Goal: Transaction & Acquisition: Purchase product/service

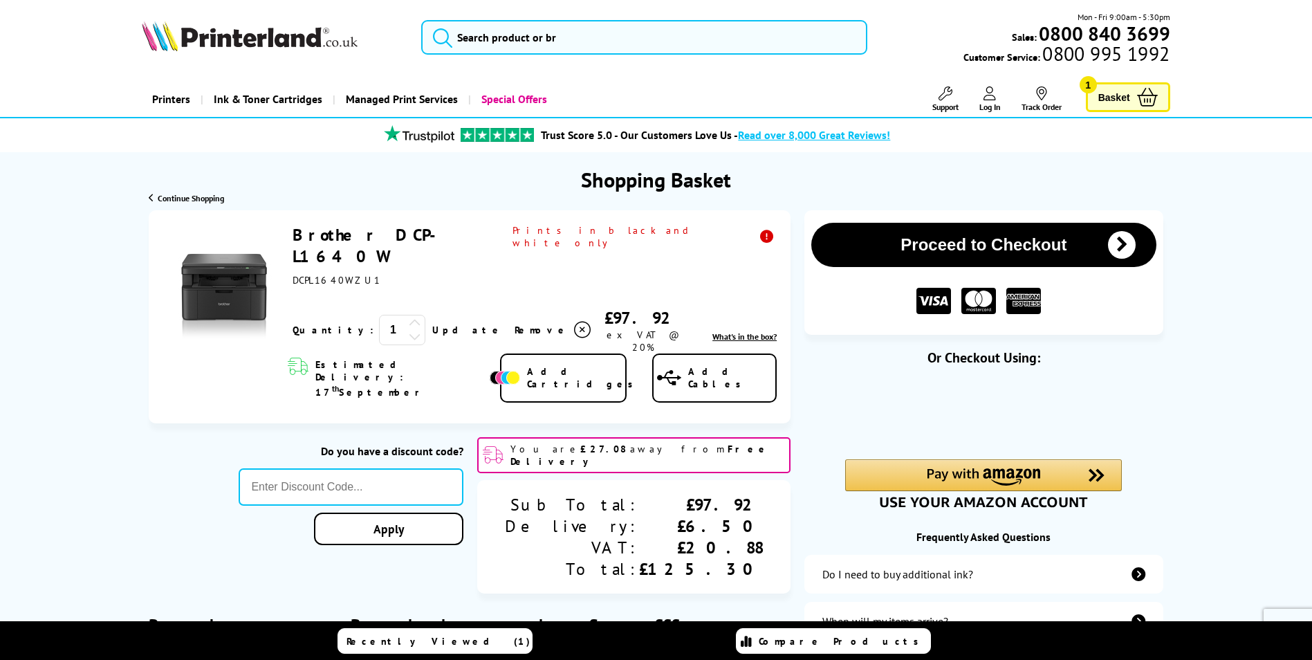
click at [984, 105] on span "Log In" at bounding box center [990, 107] width 21 height 10
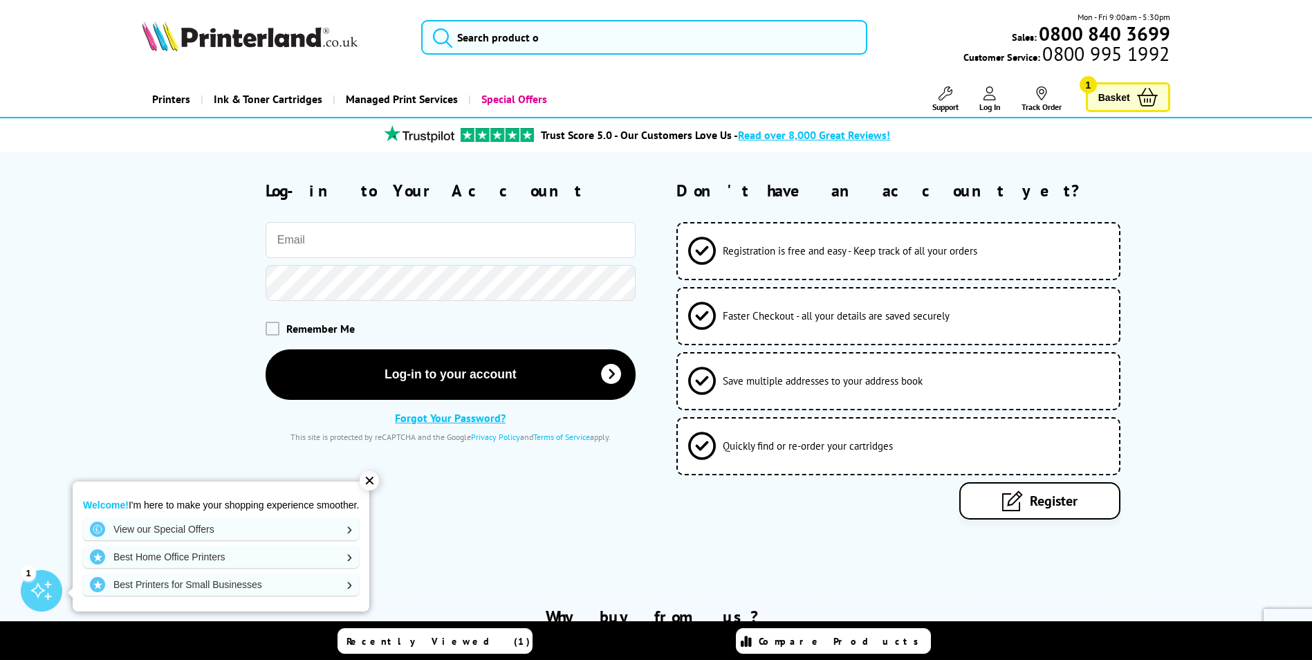
click at [419, 246] on input "email" at bounding box center [451, 240] width 370 height 36
type input "[EMAIL_ADDRESS][DOMAIN_NAME]"
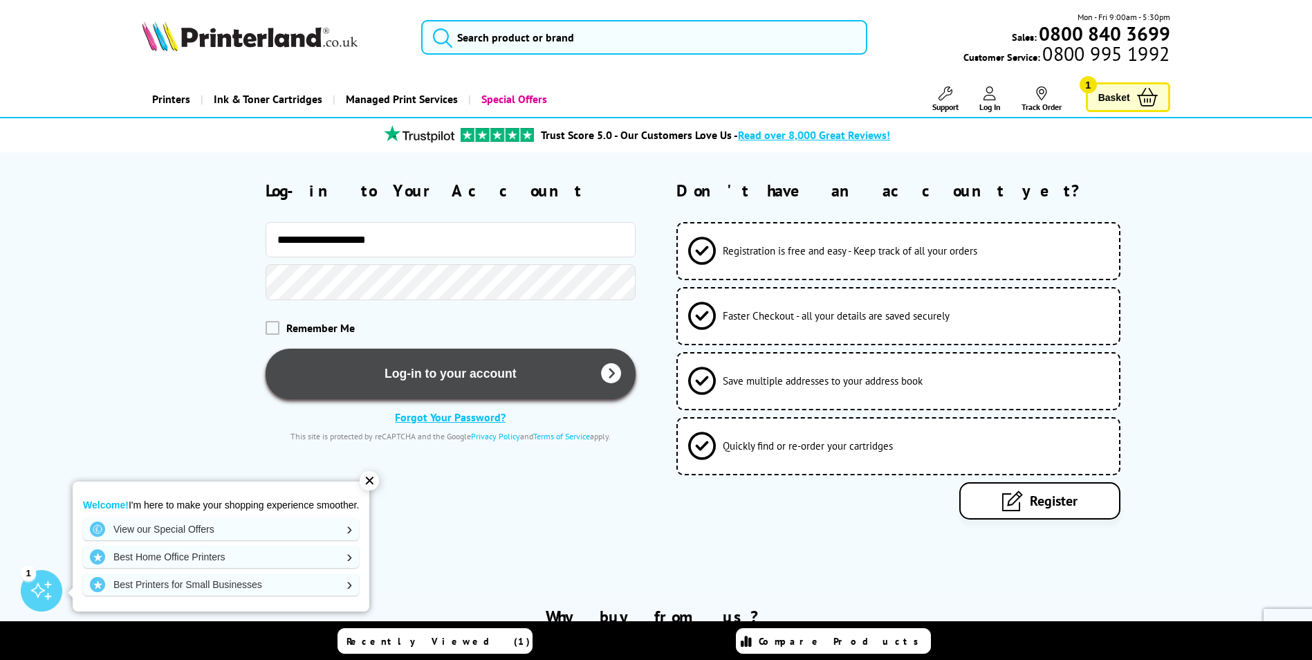
click at [428, 369] on button "Log-in to your account" at bounding box center [451, 374] width 370 height 51
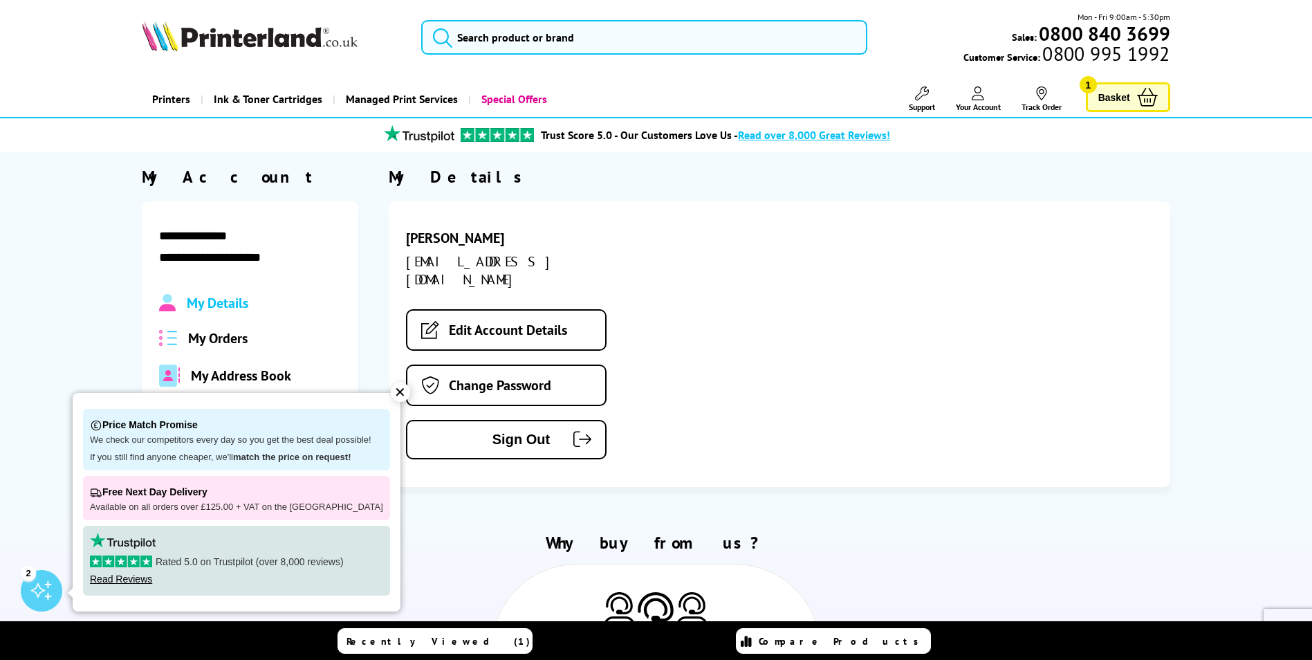
click at [392, 395] on div "✕" at bounding box center [400, 392] width 19 height 19
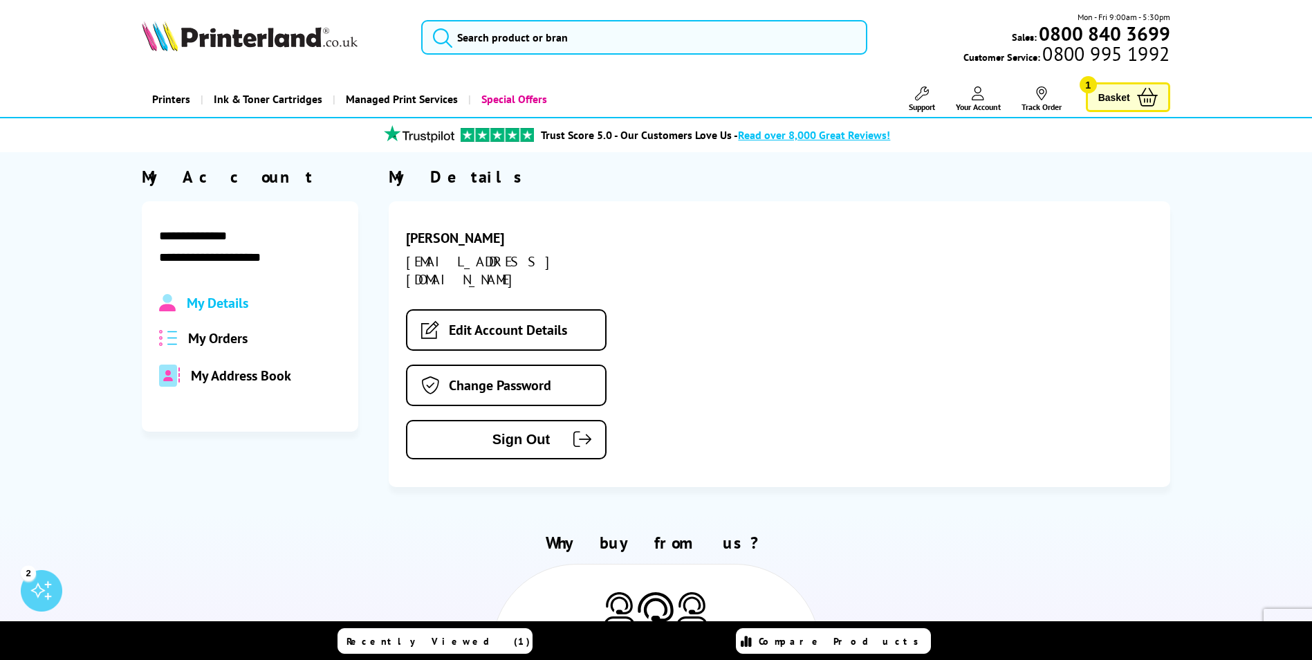
click at [241, 338] on span "My Orders" at bounding box center [217, 338] width 59 height 18
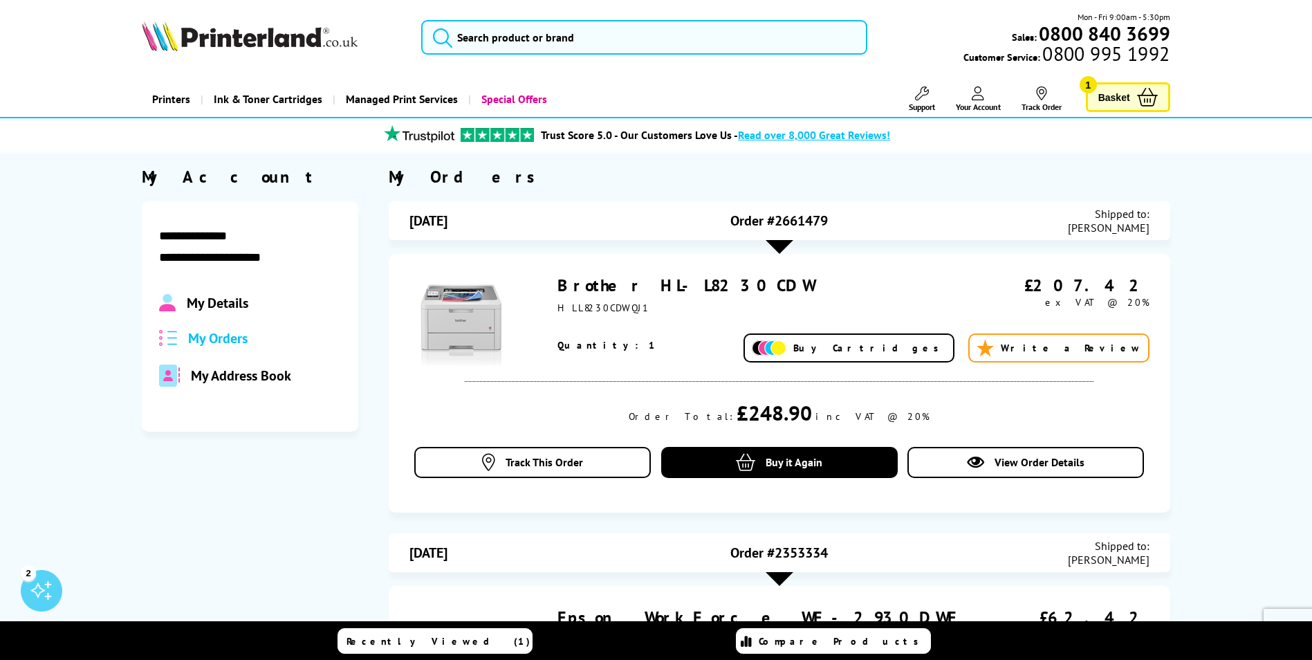
click at [1103, 104] on span "Basket" at bounding box center [1115, 97] width 32 height 19
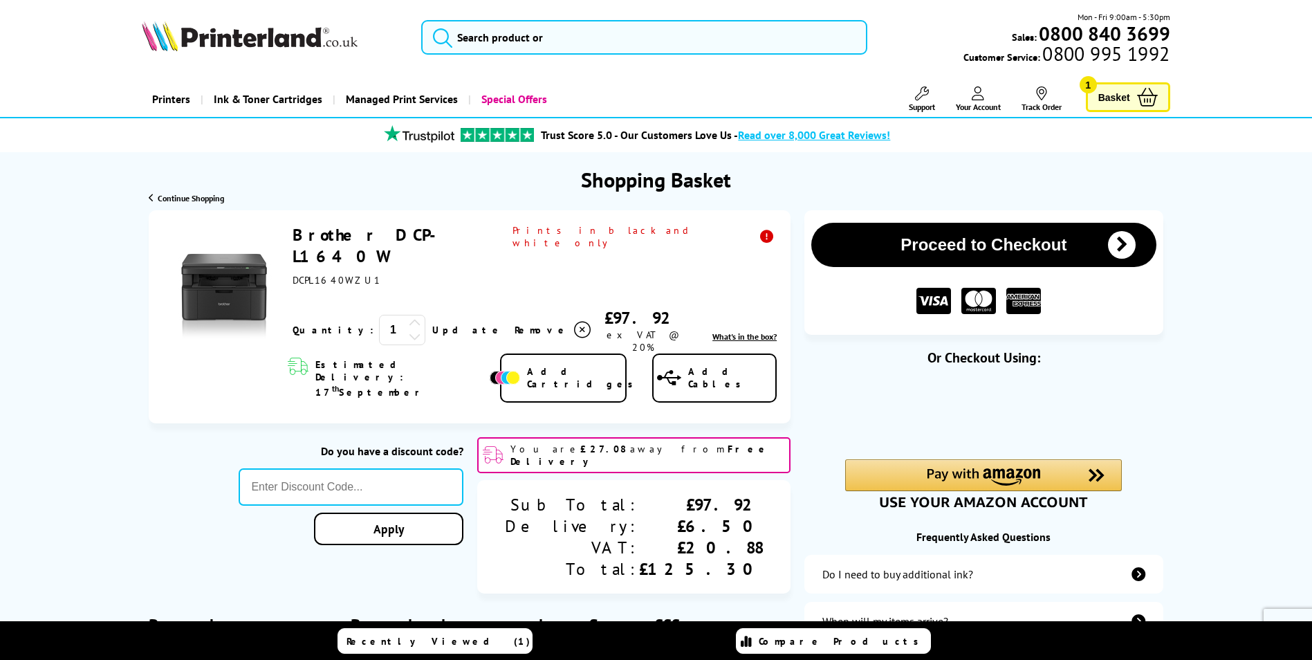
click at [722, 331] on span "What's in the box?" at bounding box center [745, 336] width 64 height 10
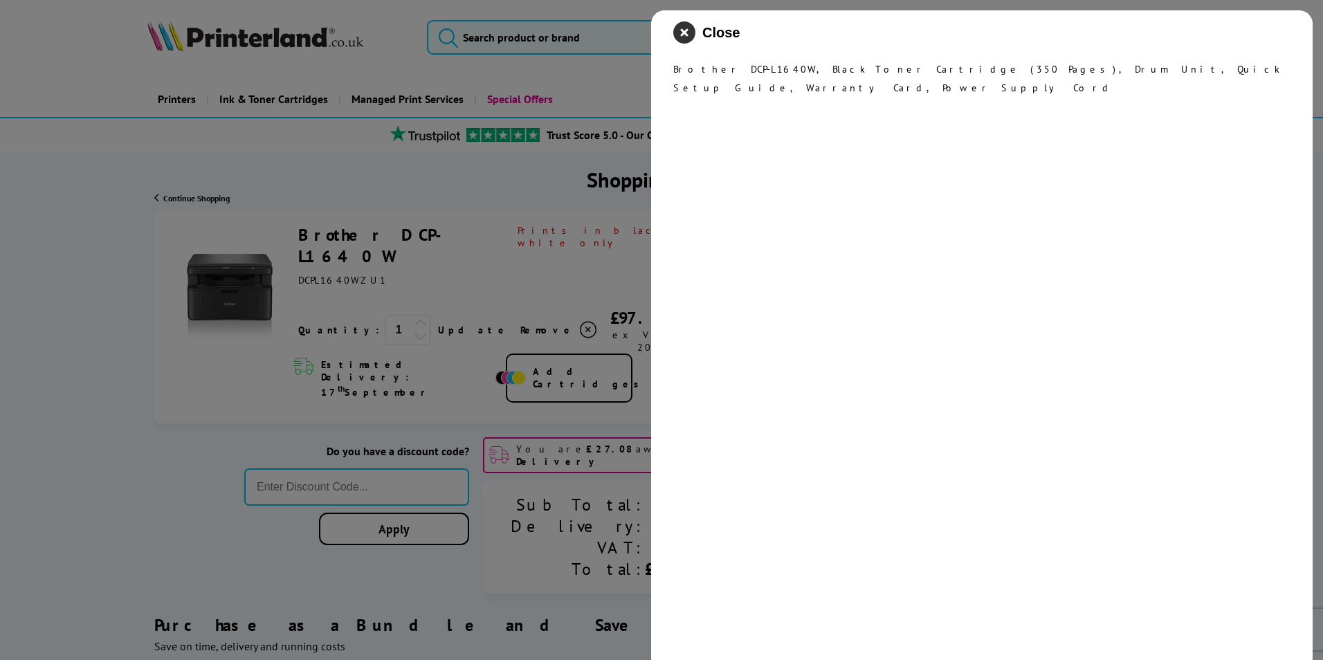
click at [682, 38] on icon "close modal" at bounding box center [684, 32] width 22 height 22
